Goal: Information Seeking & Learning: Learn about a topic

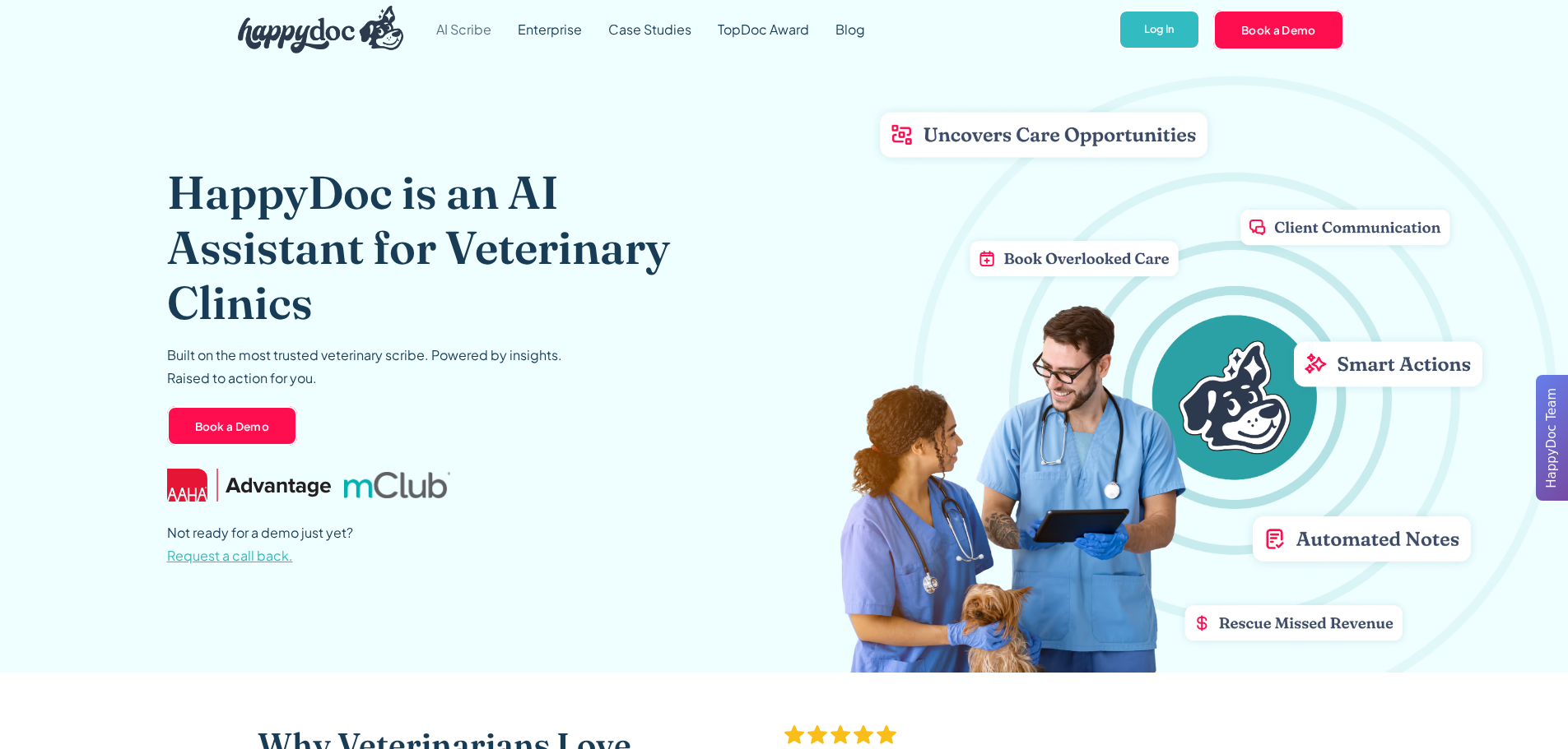
click at [465, 29] on link "AI Scribe" at bounding box center [463, 29] width 81 height 59
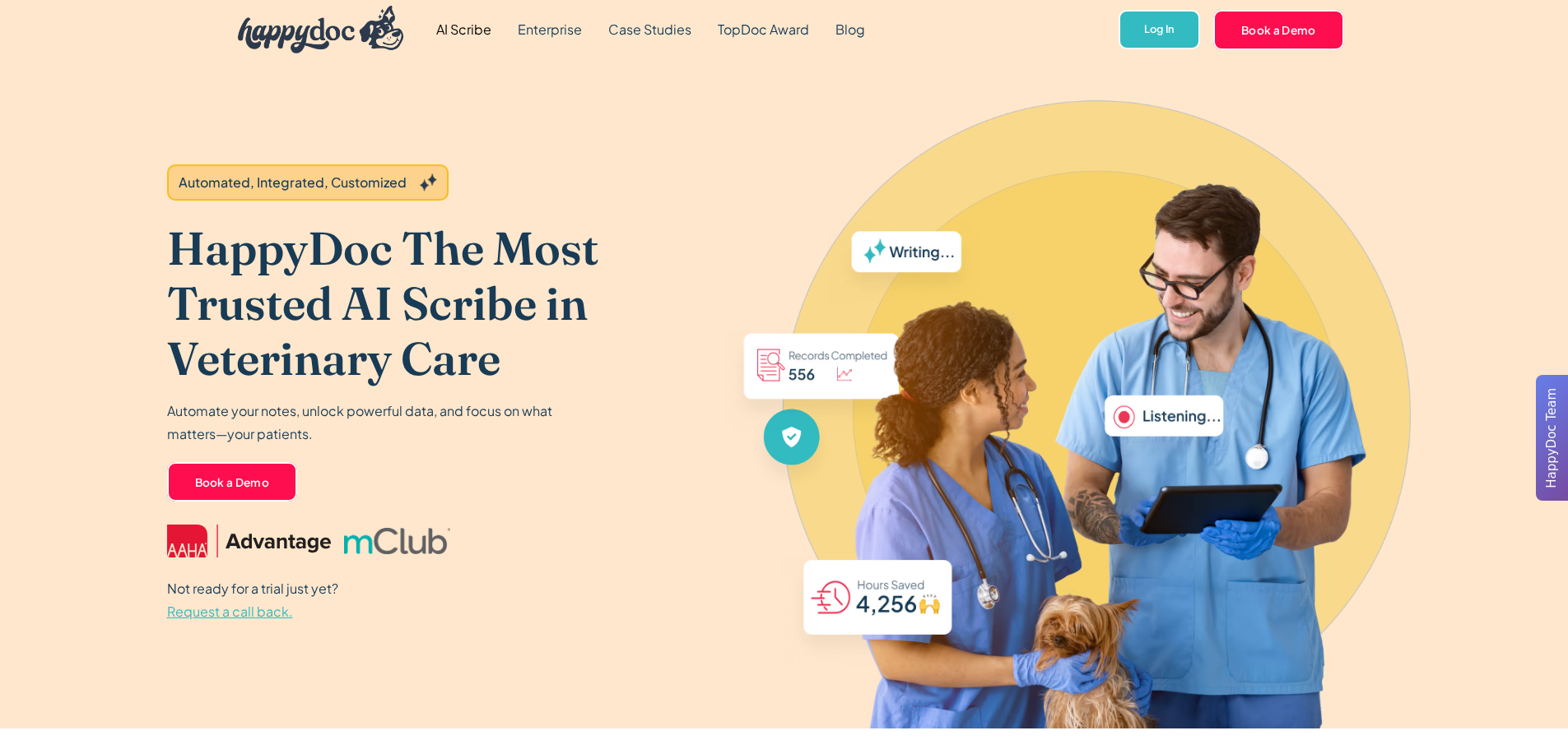
click at [470, 26] on link "AI Scribe" at bounding box center [463, 29] width 81 height 59
click at [648, 26] on link "Case Studies" at bounding box center [650, 29] width 109 height 59
